Goal: Obtain resource: Obtain resource

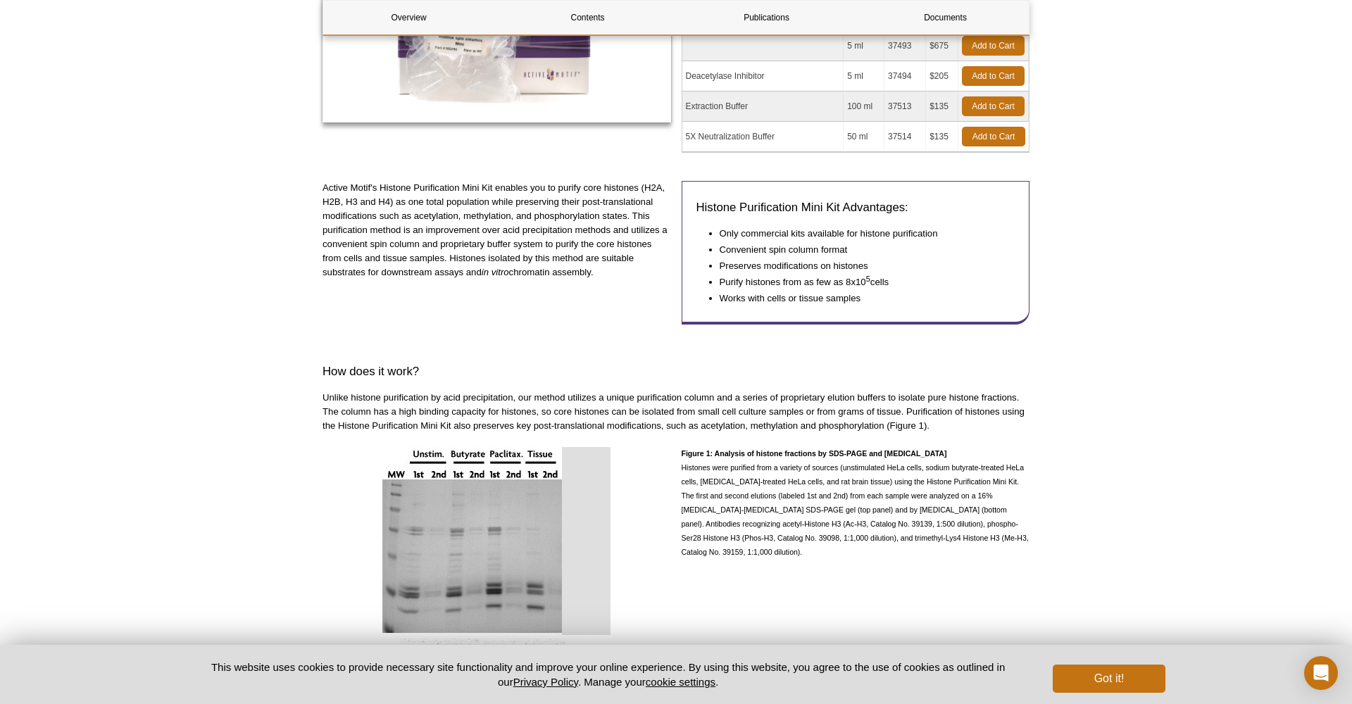
scroll to position [356, 0]
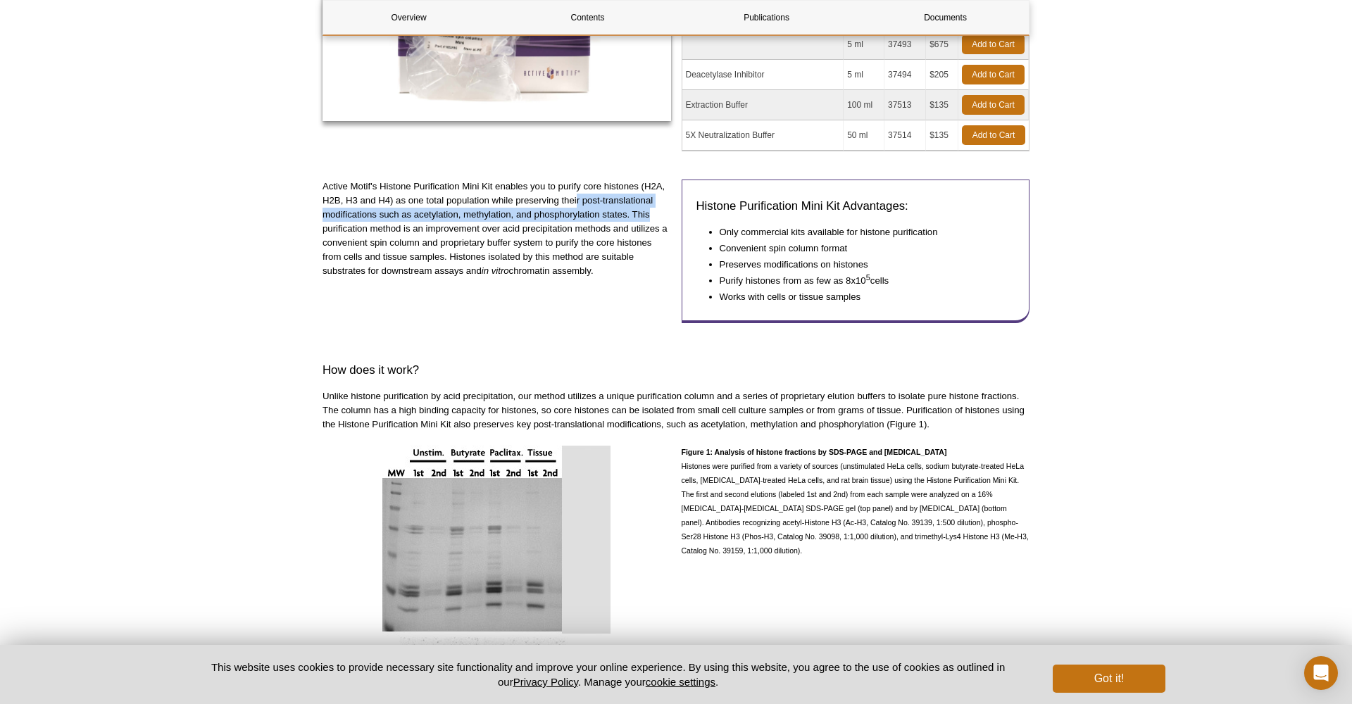
drag, startPoint x: 595, startPoint y: 205, endPoint x: 663, endPoint y: 213, distance: 68.1
click at [663, 213] on p "Active Motif's Histone Purification Mini Kit enables you to purify core histone…" at bounding box center [497, 229] width 349 height 99
click at [480, 216] on p "Active Motif's Histone Purification Mini Kit enables you to purify core histone…" at bounding box center [497, 229] width 349 height 99
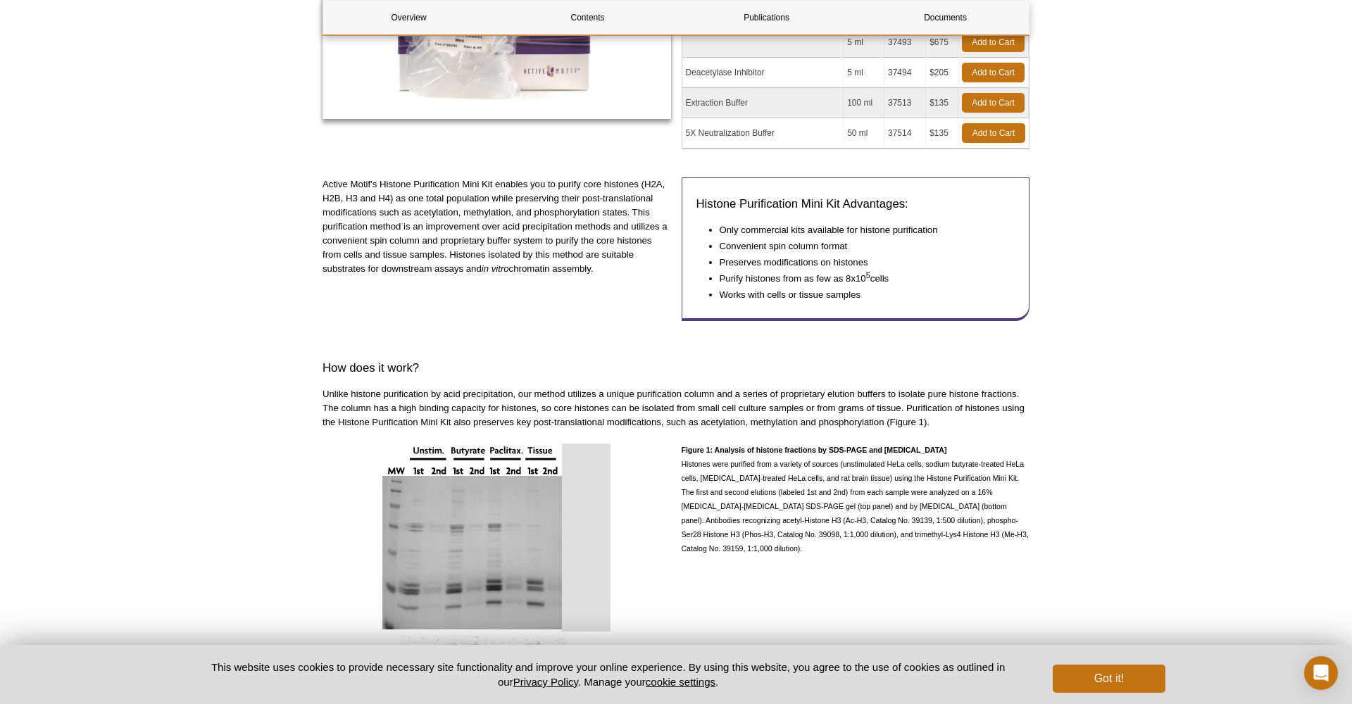
scroll to position [356, 0]
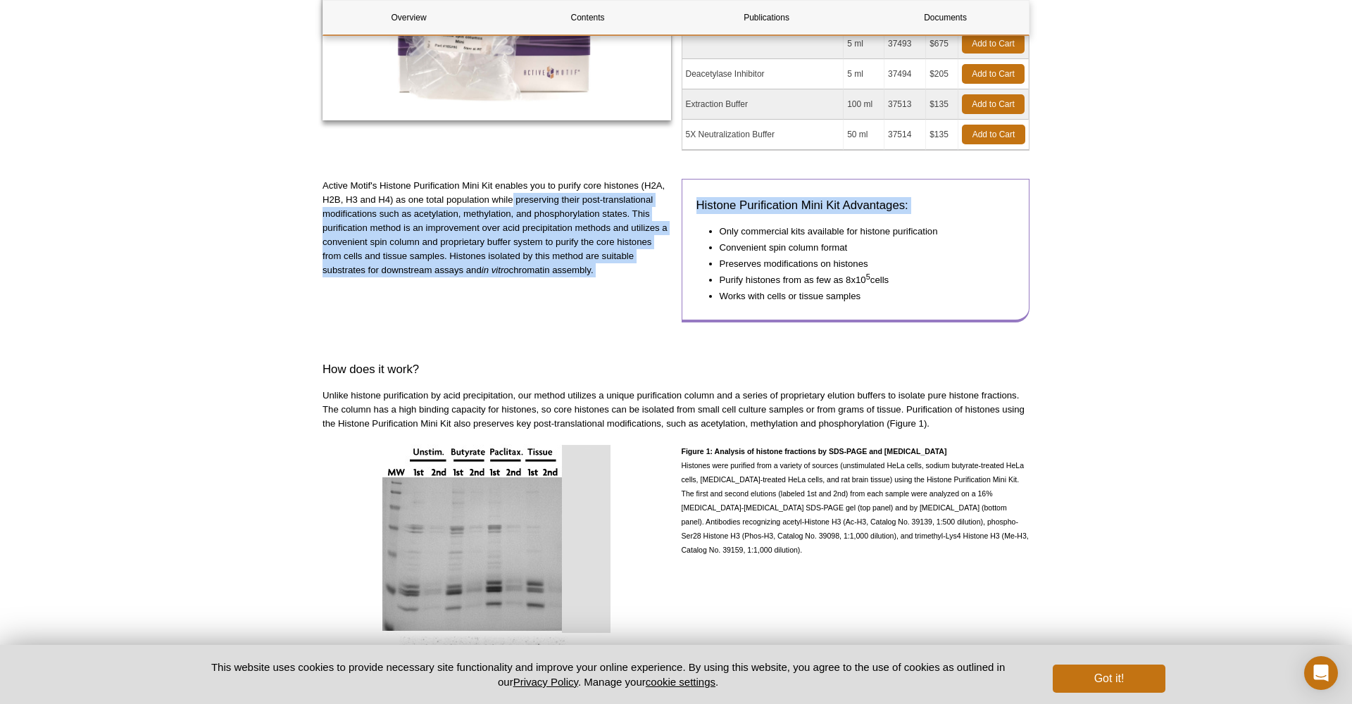
drag, startPoint x: 516, startPoint y: 196, endPoint x: 689, endPoint y: 216, distance: 174.4
click at [689, 216] on div "Active Motif's Histone Purification Mini Kit enables you to purify core histone…" at bounding box center [676, 256] width 707 height 154
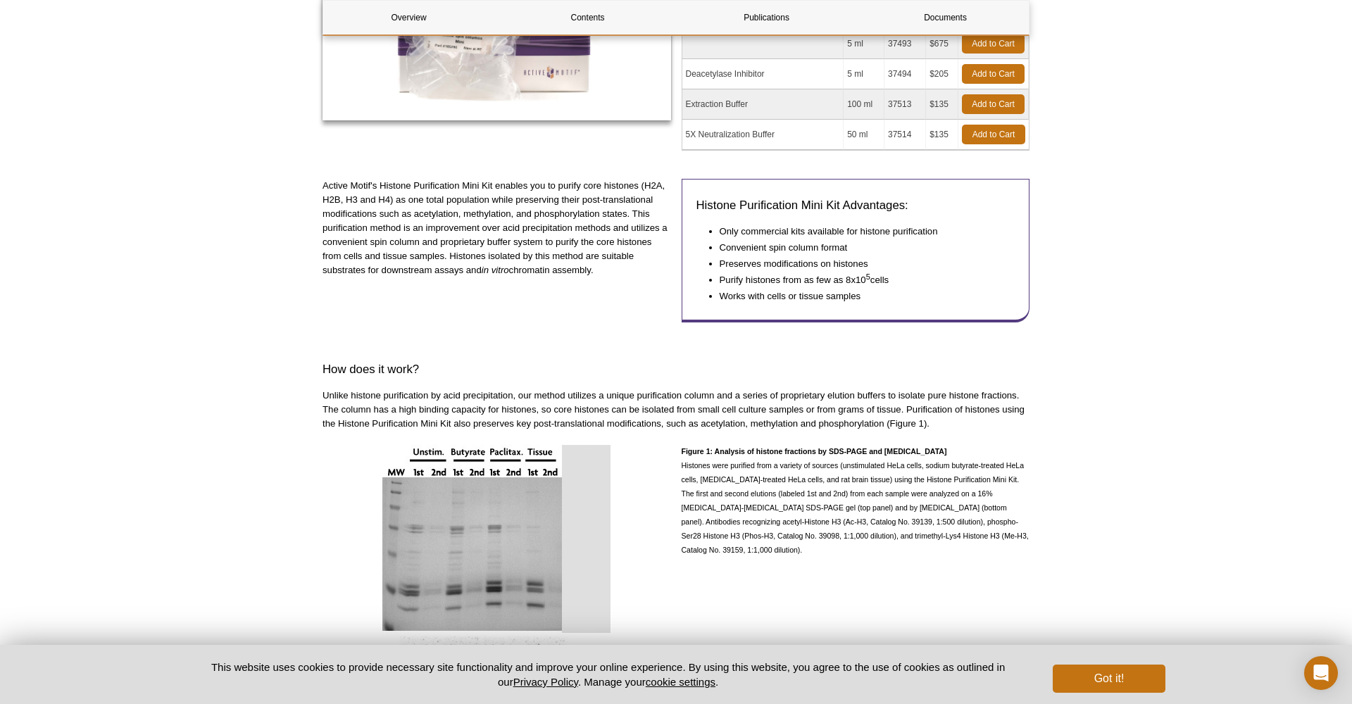
click at [584, 235] on p "Active Motif's Histone Purification Mini Kit enables you to purify core histone…" at bounding box center [497, 228] width 349 height 99
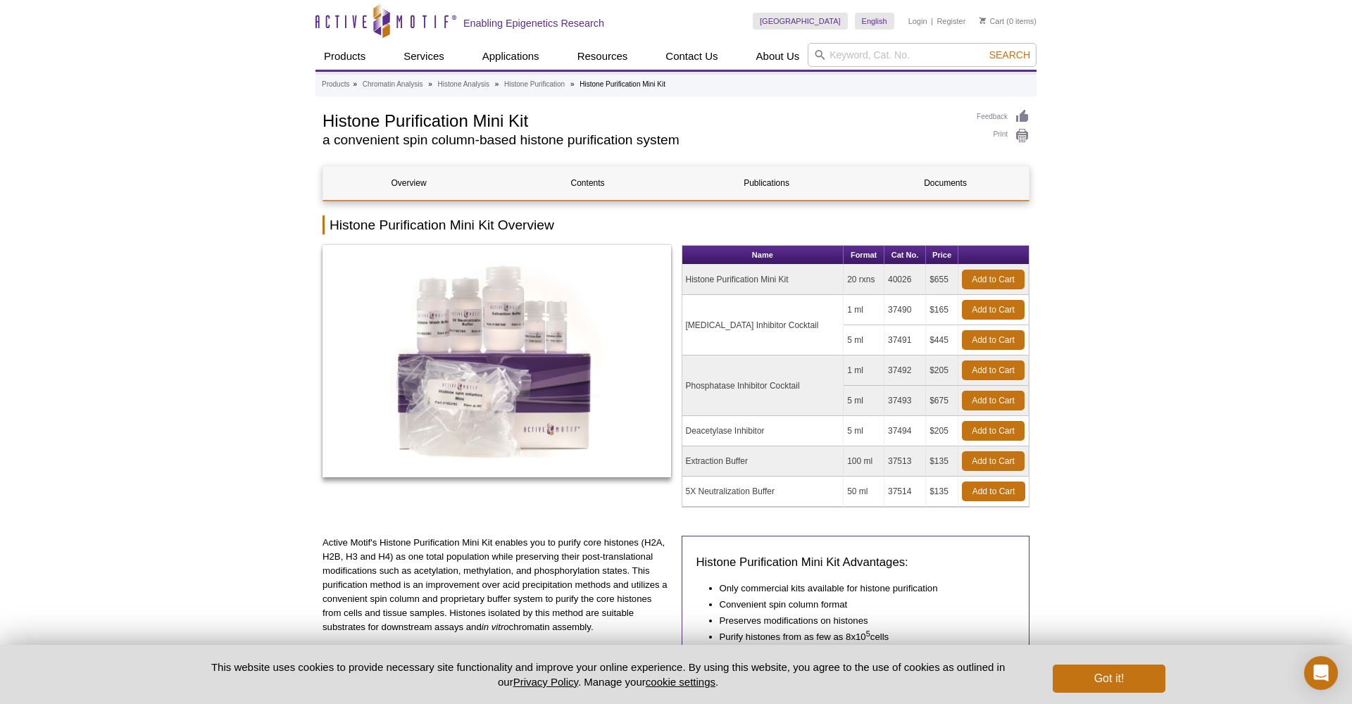
scroll to position [0, 0]
click at [860, 52] on input "search" at bounding box center [922, 55] width 229 height 24
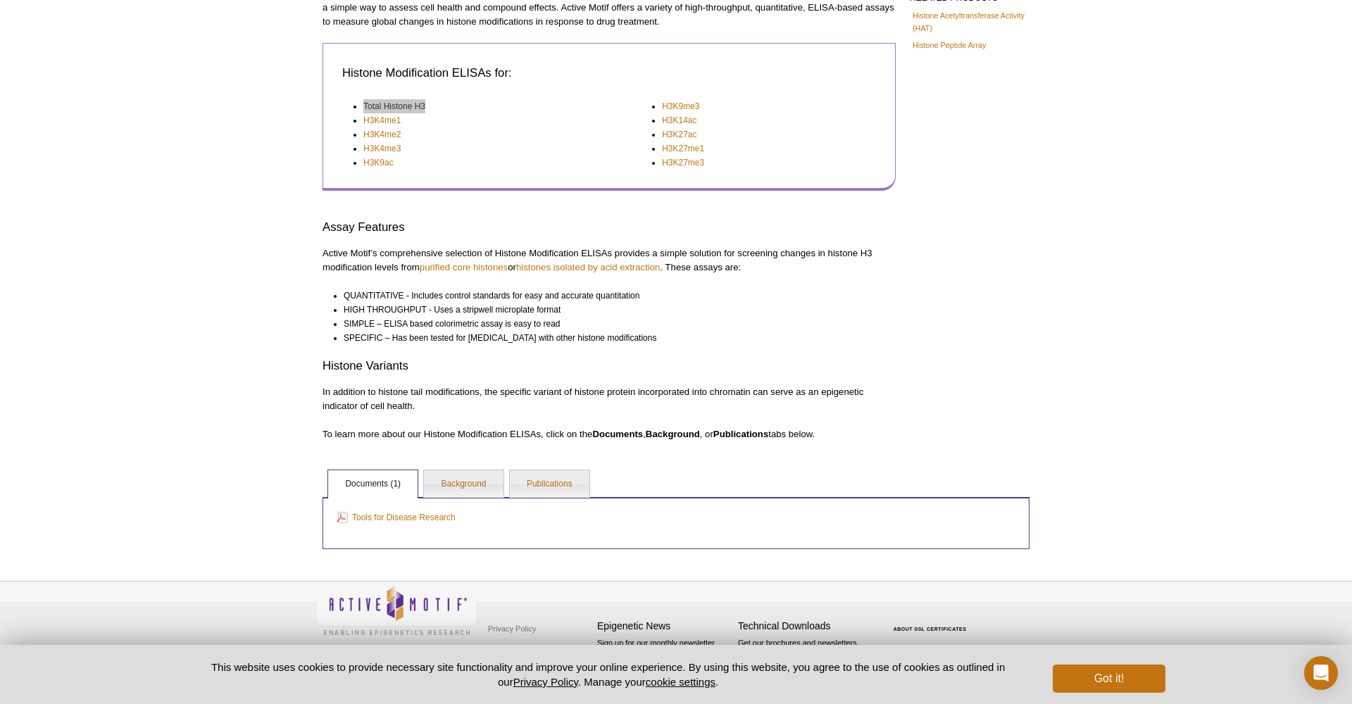
scroll to position [271, 0]
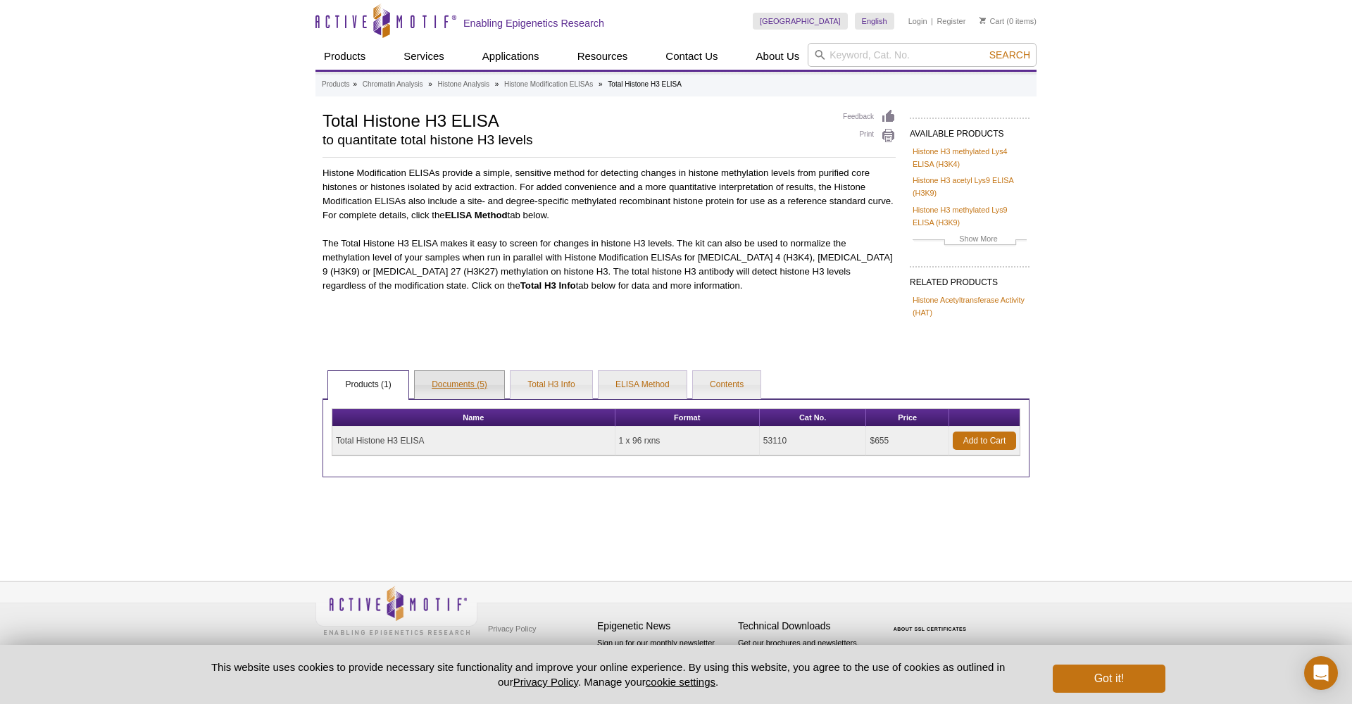
click at [468, 382] on link "Documents (5)" at bounding box center [459, 385] width 89 height 28
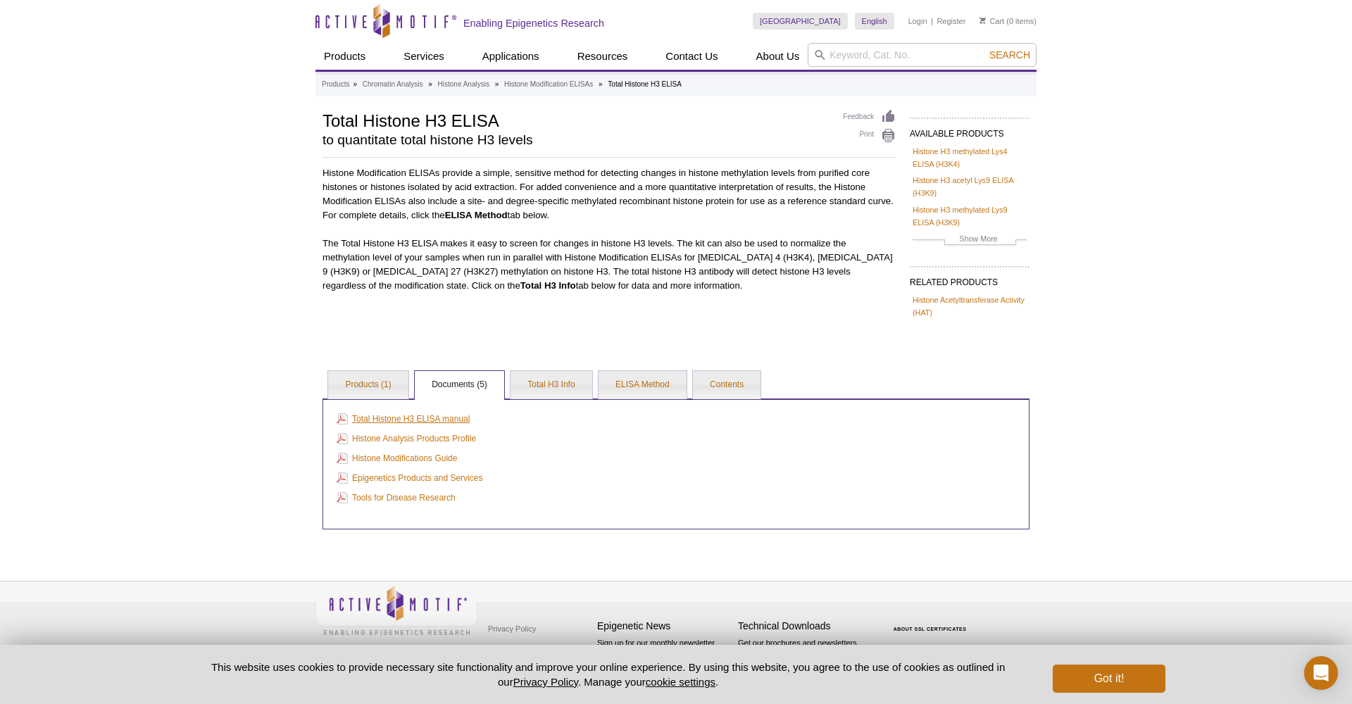
click at [456, 420] on link "Total Histone H3 ELISA manual" at bounding box center [403, 418] width 133 height 15
